Goal: Transaction & Acquisition: Book appointment/travel/reservation

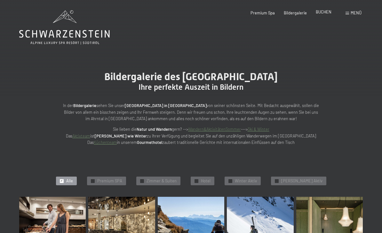
click at [324, 14] on span "BUCHEN" at bounding box center [324, 11] width 16 height 5
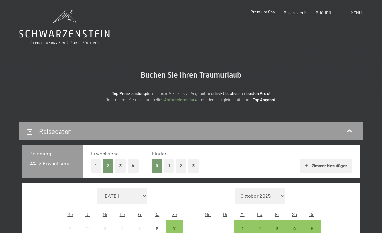
click at [258, 15] on div "Premium Spa" at bounding box center [262, 12] width 24 height 6
click at [355, 15] on div "Menü" at bounding box center [353, 13] width 16 height 6
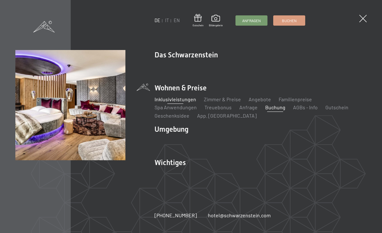
click at [173, 101] on link "Inklusivleistungen" at bounding box center [176, 99] width 42 height 6
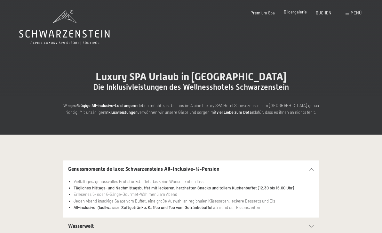
click at [296, 14] on span "Bildergalerie" at bounding box center [295, 11] width 23 height 5
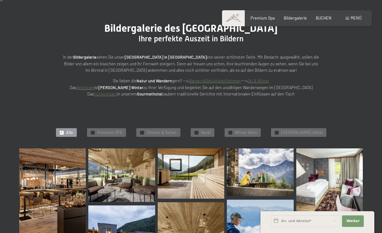
scroll to position [50, 0]
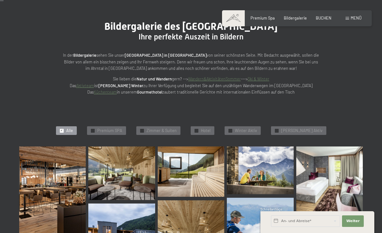
click at [213, 134] on div "✓ Alle ✓ Premium SPA ✓ Zimmer & Suiten ✓ Hotel ✓ Winter Aktiv ✓ Sommer Aktiv" at bounding box center [191, 131] width 395 height 32
click at [211, 135] on div "✓ Alle ✓ Premium SPA ✓ Zimmer & Suiten ✓ Hotel ✓ Winter Aktiv ✓ Sommer Aktiv" at bounding box center [191, 131] width 395 height 32
click at [210, 131] on span "Hotel" at bounding box center [206, 131] width 10 height 6
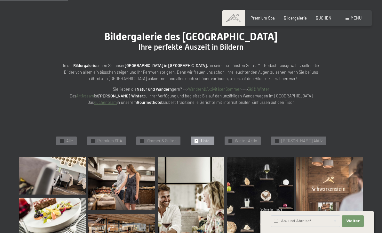
scroll to position [0, 0]
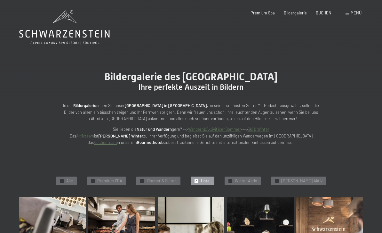
click at [344, 14] on div "Buchen Anfragen Premium Spa Bildergalerie BUCHEN Menü DE IT EN Gutschein Bilder…" at bounding box center [296, 13] width 129 height 6
click at [103, 142] on link "Küchenteam" at bounding box center [105, 141] width 23 height 5
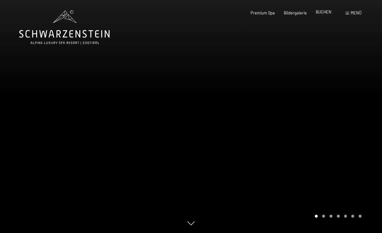
click at [330, 12] on span "BUCHEN" at bounding box center [324, 11] width 16 height 5
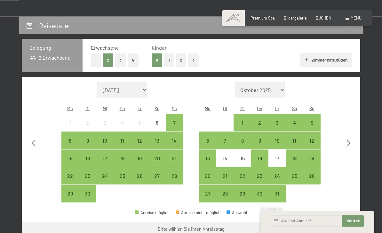
scroll to position [104, 0]
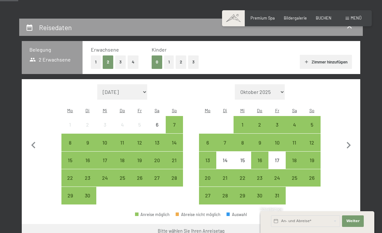
click at [170, 60] on button "1" at bounding box center [169, 61] width 10 height 13
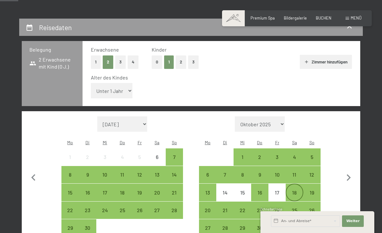
click at [297, 190] on div "18" at bounding box center [294, 198] width 16 height 16
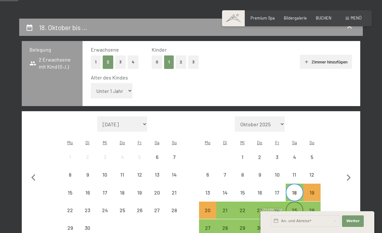
click at [300, 207] on div "25" at bounding box center [294, 215] width 16 height 16
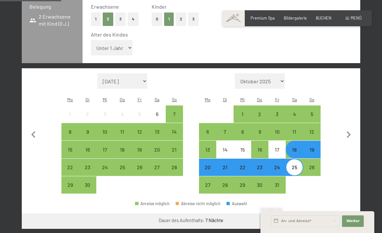
click at [350, 218] on icon "button" at bounding box center [352, 220] width 5 height 5
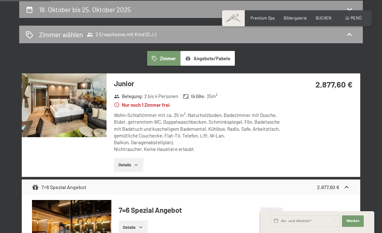
click at [350, 34] on icon at bounding box center [349, 35] width 8 height 8
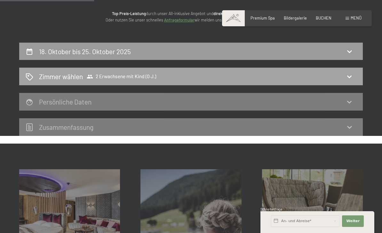
scroll to position [37, 0]
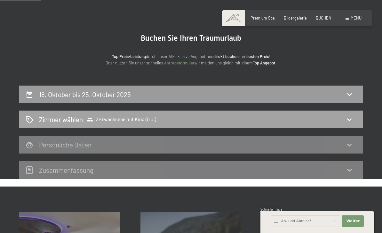
click at [159, 116] on div "Zimmer wählen 2 Erwachsene mit Kind (0 J.)" at bounding box center [191, 119] width 331 height 9
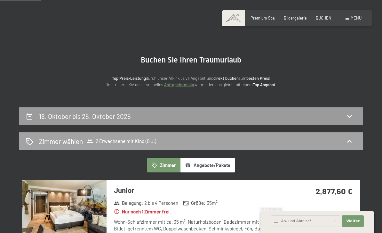
scroll to position [0, 0]
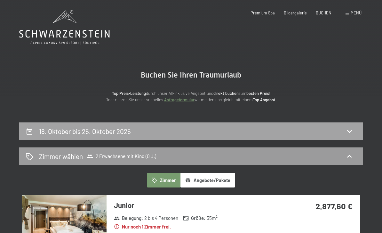
click at [44, 124] on div "18. Oktober bis 25. Oktober 2025" at bounding box center [191, 131] width 344 height 18
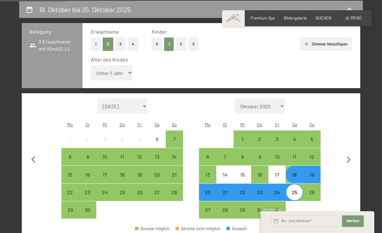
click at [120, 70] on select "Unter 1 Jahr 1 Jahr 2 Jahre 3 Jahre 4 Jahre 5 Jahre 6 Jahre 7 Jahre 8 Jahre 9 J…" at bounding box center [112, 72] width 42 height 15
select select "13"
click at [350, 221] on span "Weiter" at bounding box center [352, 220] width 13 height 5
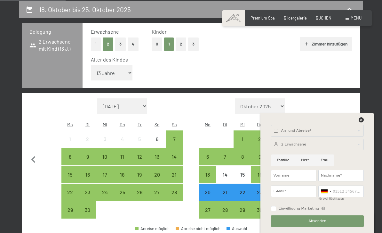
click at [369, 82] on div "18. Oktober bis 25. Oktober 2025 Belegung 2 Erwachsene mit Kind (13 J.) Erwachs…" at bounding box center [191, 163] width 382 height 325
click at [359, 119] on icon at bounding box center [361, 119] width 5 height 5
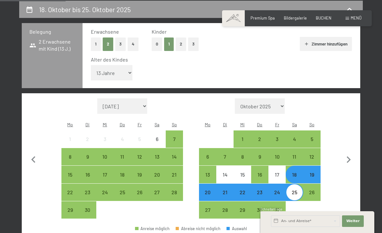
click at [293, 172] on div "18" at bounding box center [294, 180] width 16 height 16
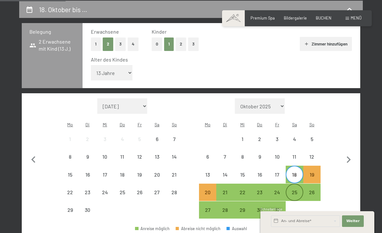
click at [293, 189] on div "25" at bounding box center [294, 197] width 16 height 16
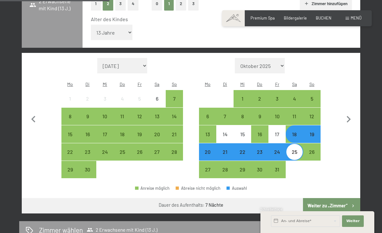
click at [321, 198] on button "Weiter zu „Zimmer“" at bounding box center [331, 205] width 57 height 15
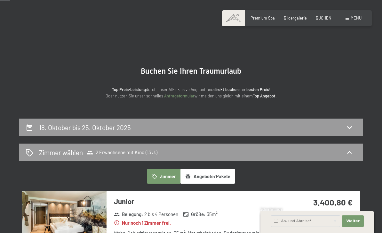
scroll to position [0, 0]
